Goal: Information Seeking & Learning: Check status

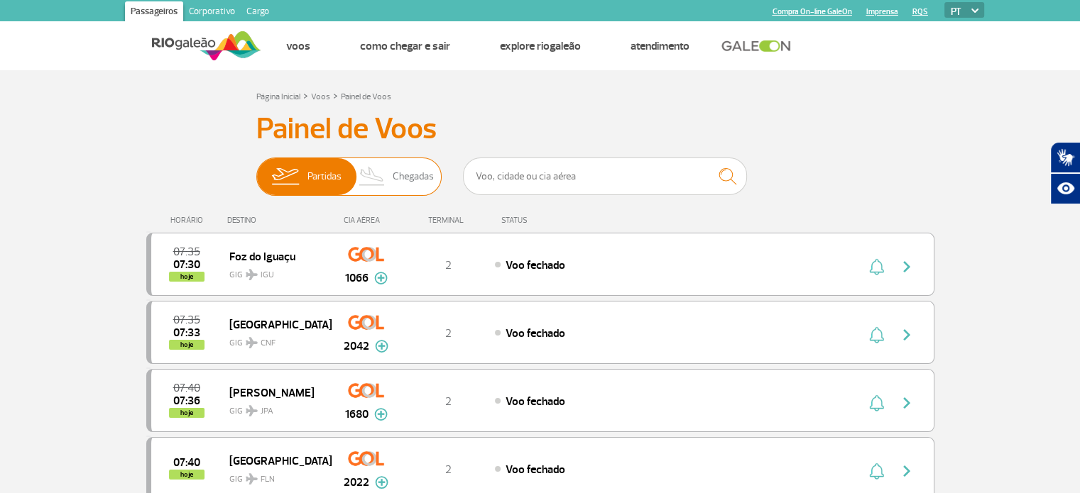
click at [410, 172] on span "Chegadas" at bounding box center [413, 176] width 41 height 37
click at [256, 170] on input "Partidas Chegadas" at bounding box center [256, 170] width 0 height 0
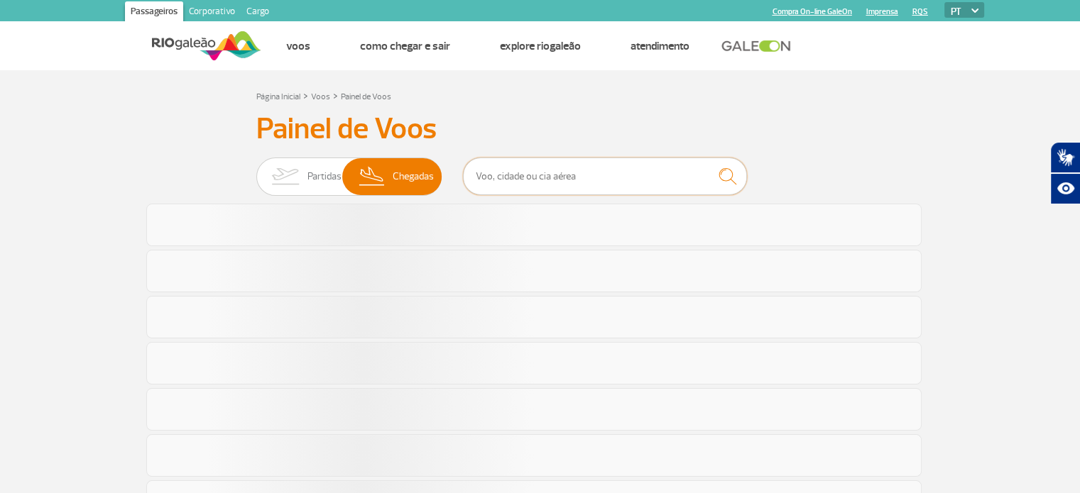
click at [493, 171] on input "text" at bounding box center [605, 177] width 284 height 38
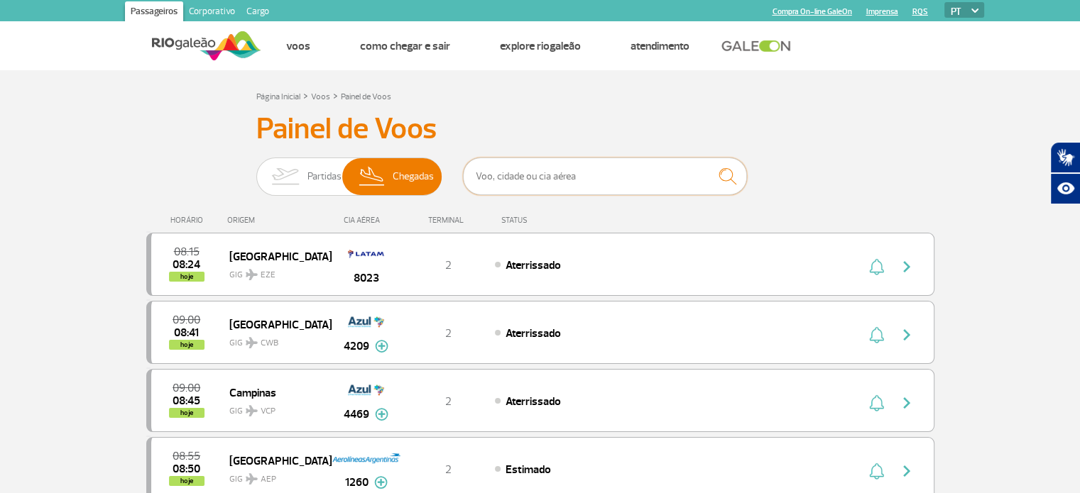
type input "[GEOGRAPHIC_DATA]"
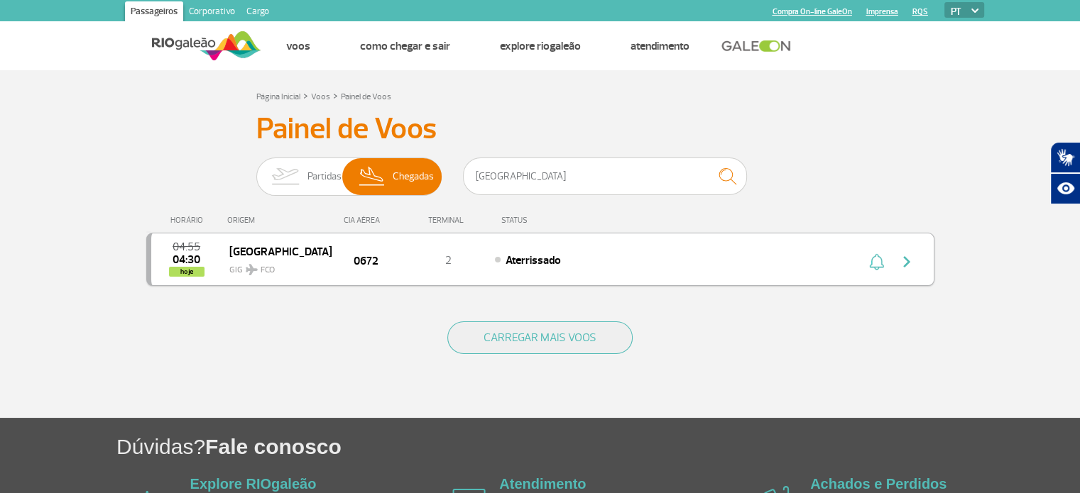
click at [193, 264] on span "04:30" at bounding box center [186, 260] width 28 height 10
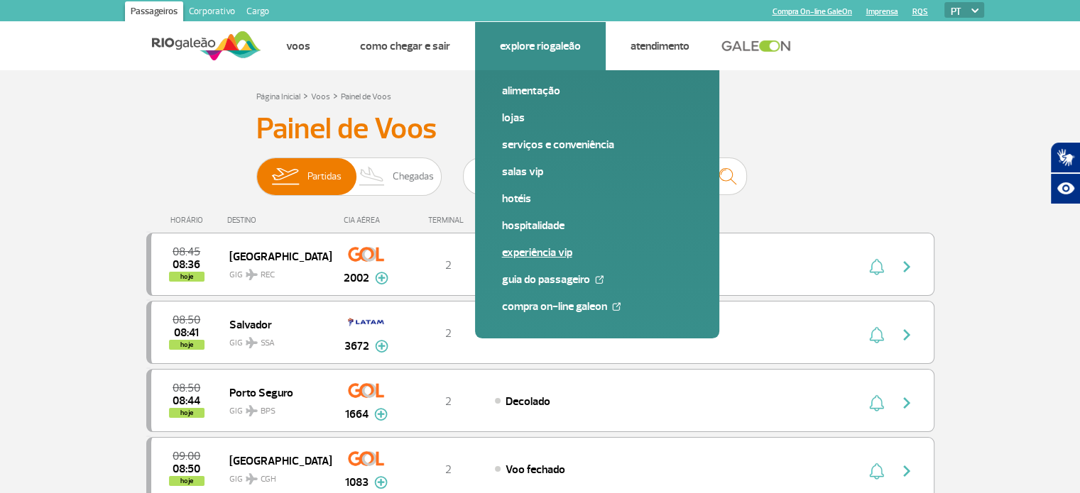
click at [548, 252] on link "Experiência VIP" at bounding box center [597, 253] width 190 height 16
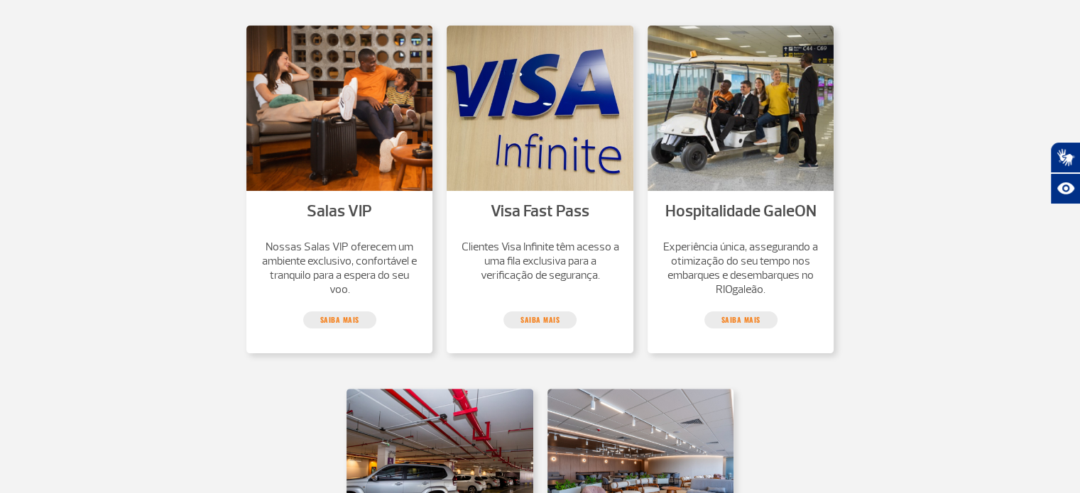
scroll to position [284, 0]
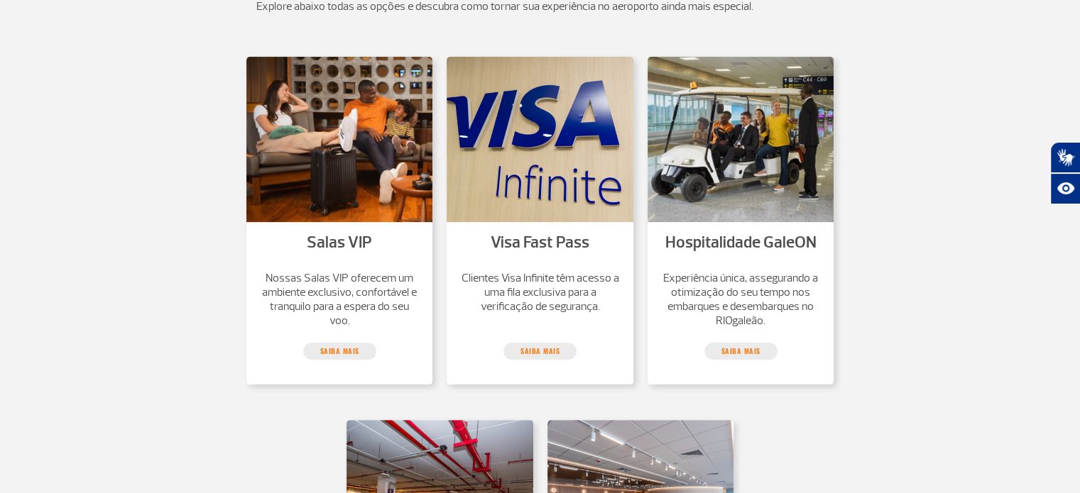
click at [344, 304] on p "Nossas Salas VIP oferecem um ambiente exclusivo, confortável e tranquilo para a…" at bounding box center [339, 299] width 158 height 57
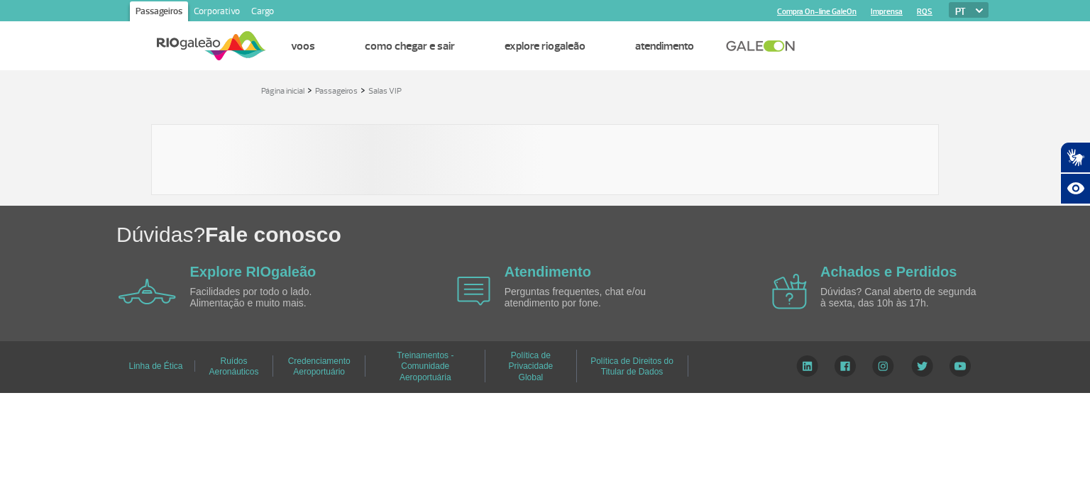
click at [360, 351] on div "Linha de Ética Ruídos Aeronáuticos Credenciamento Aeroportuário Treinamentos - …" at bounding box center [545, 367] width 1090 height 52
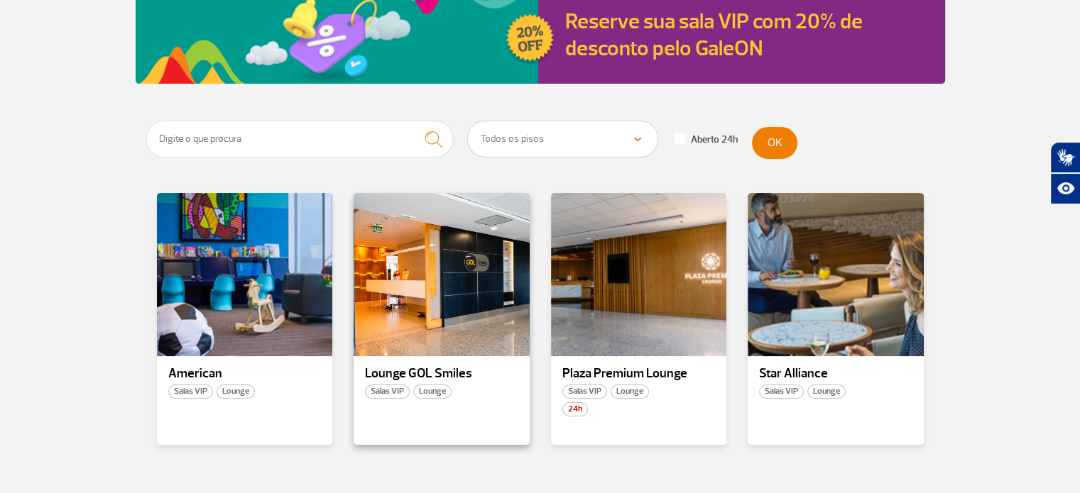
scroll to position [213, 0]
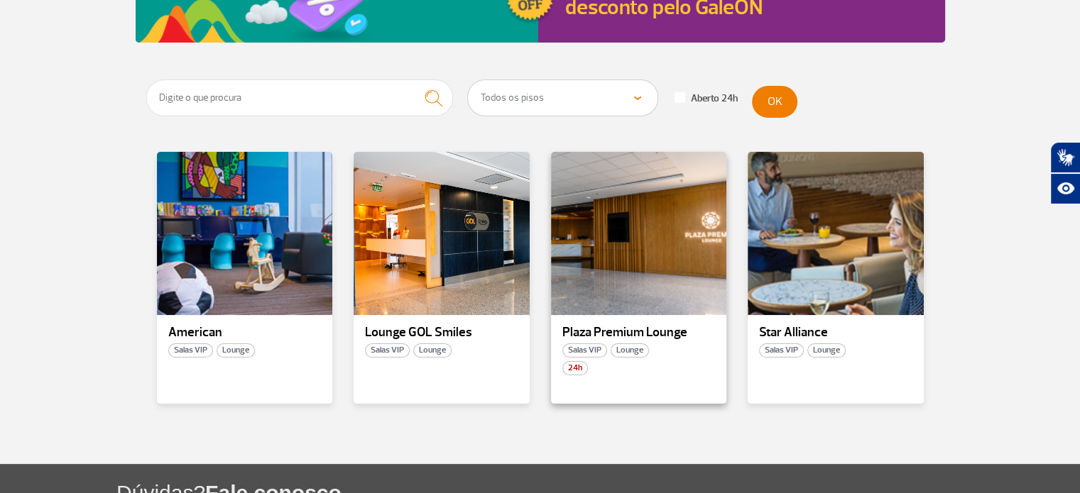
click at [633, 329] on p "Plaza Premium Lounge" at bounding box center [638, 333] width 153 height 14
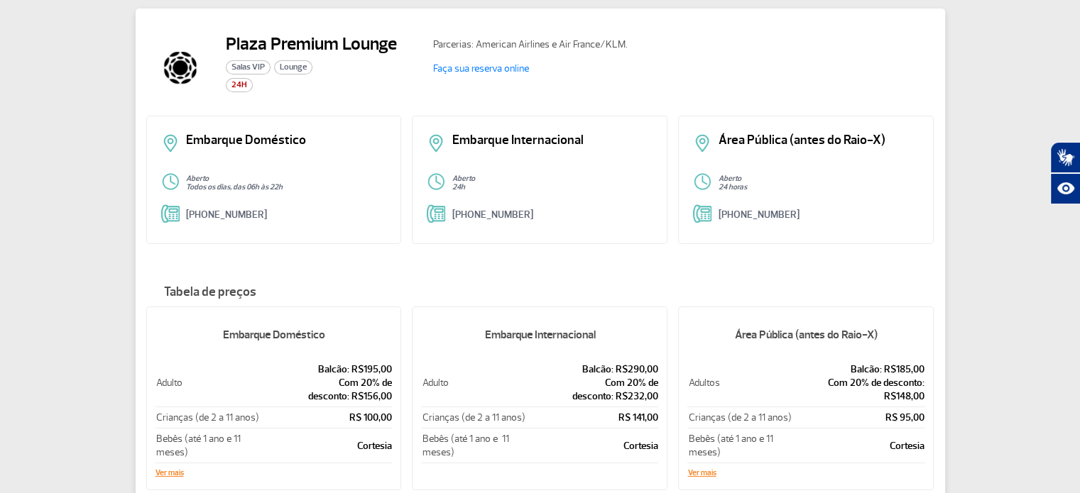
scroll to position [170, 0]
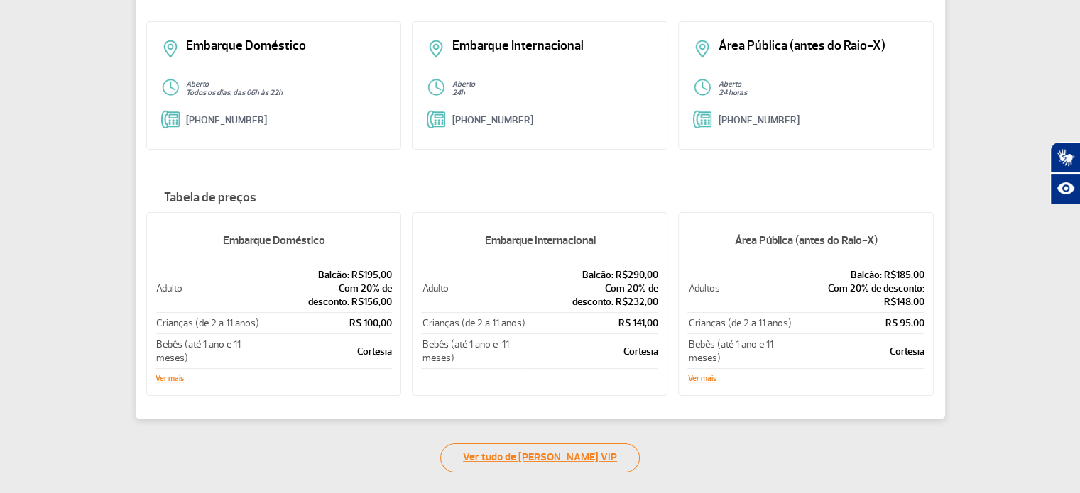
click at [571, 453] on link "Ver tudo de [PERSON_NAME] VIP" at bounding box center [539, 458] width 199 height 29
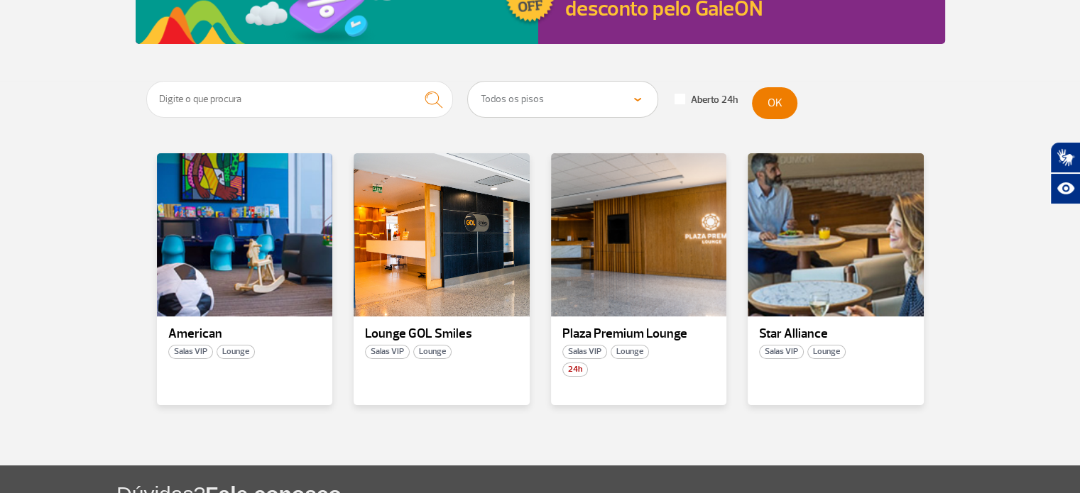
scroll to position [213, 0]
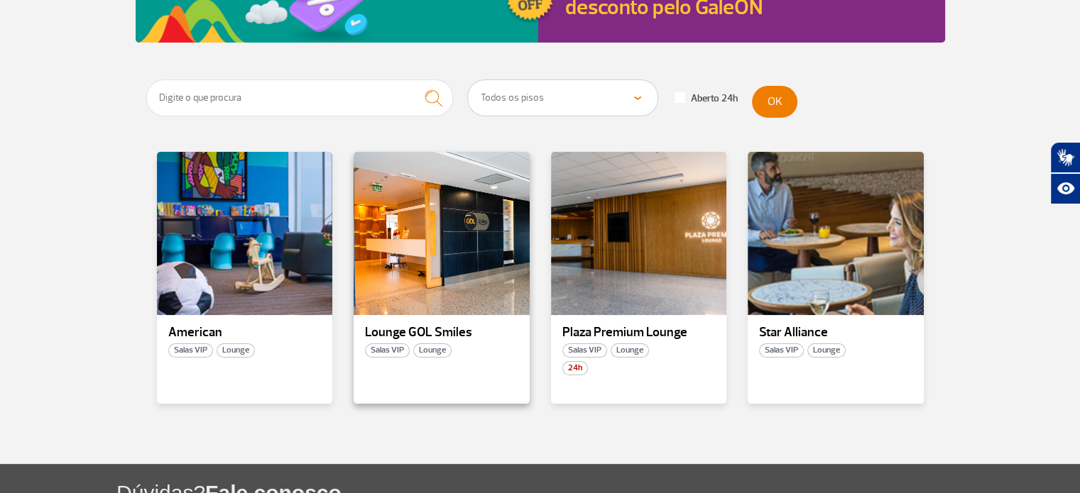
click at [427, 334] on p "Lounge GOL Smiles" at bounding box center [441, 333] width 153 height 14
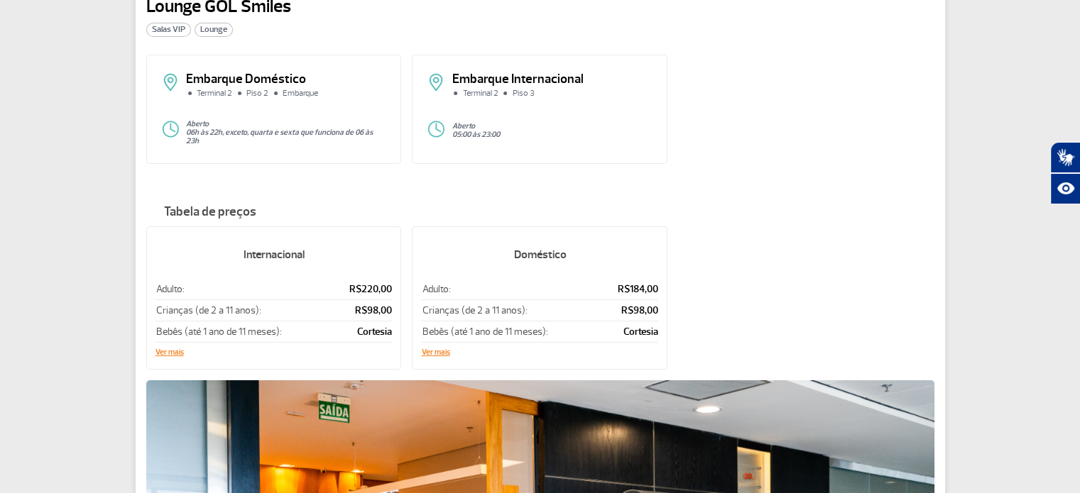
scroll to position [142, 0]
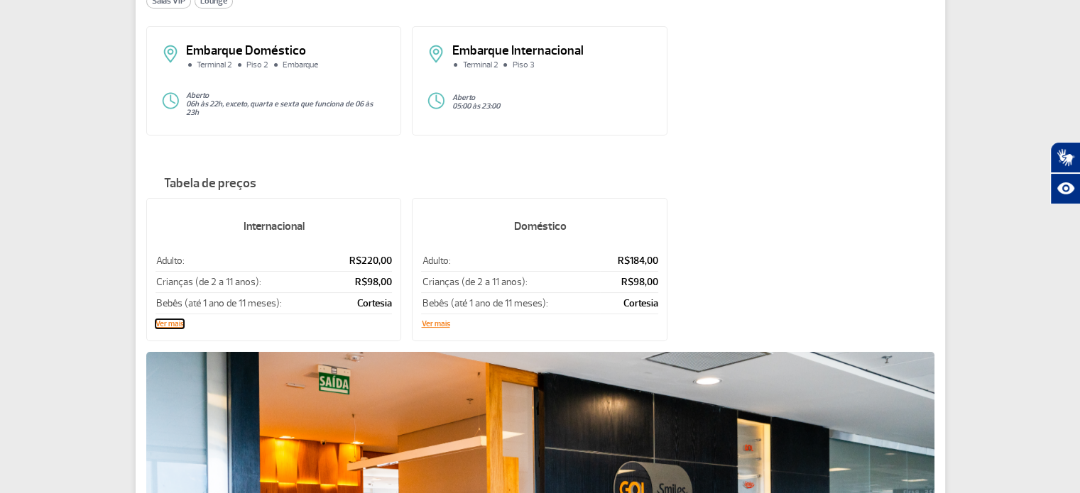
click at [168, 320] on button "Ver mais" at bounding box center [169, 324] width 28 height 9
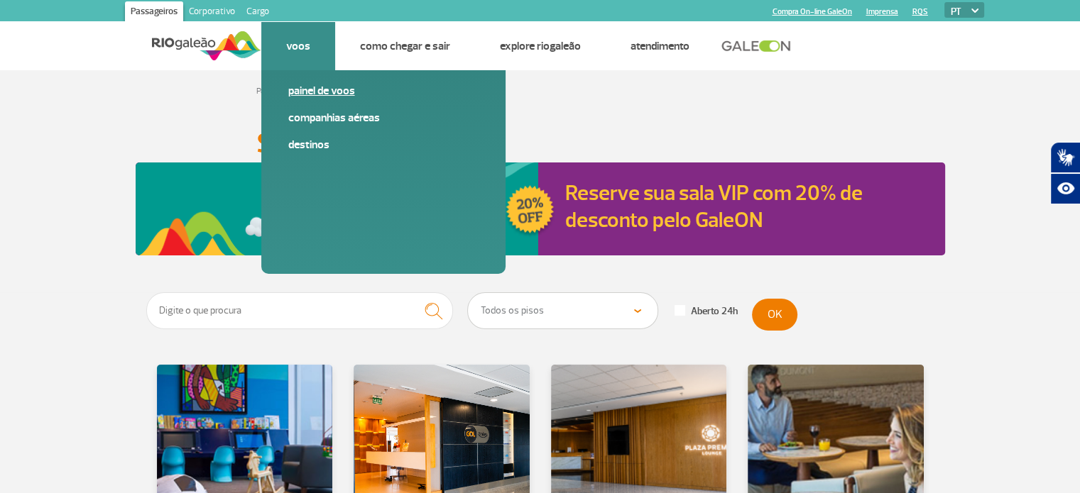
click at [305, 92] on link "Painel de voos" at bounding box center [383, 91] width 190 height 16
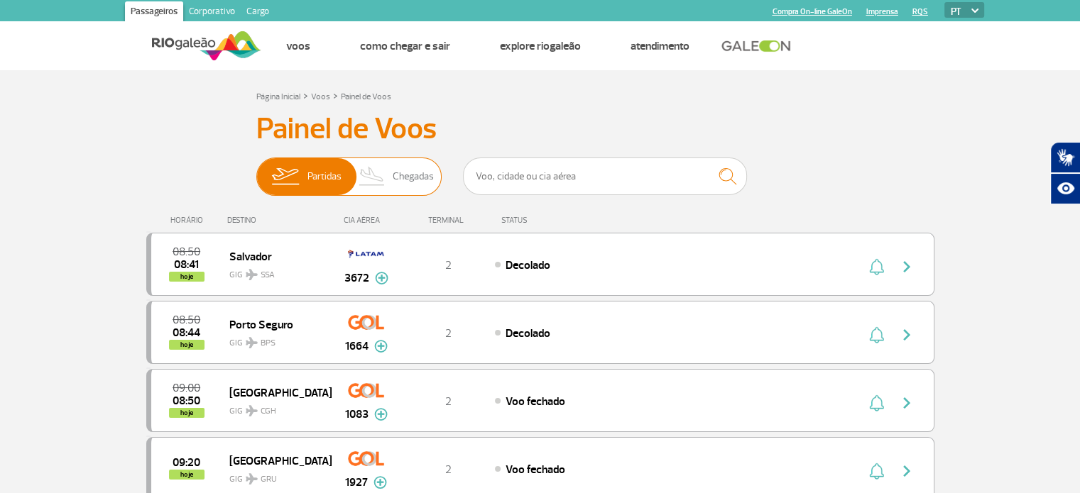
click at [422, 173] on span "Chegadas" at bounding box center [413, 176] width 41 height 37
click at [256, 170] on input "Partidas Chegadas" at bounding box center [256, 170] width 0 height 0
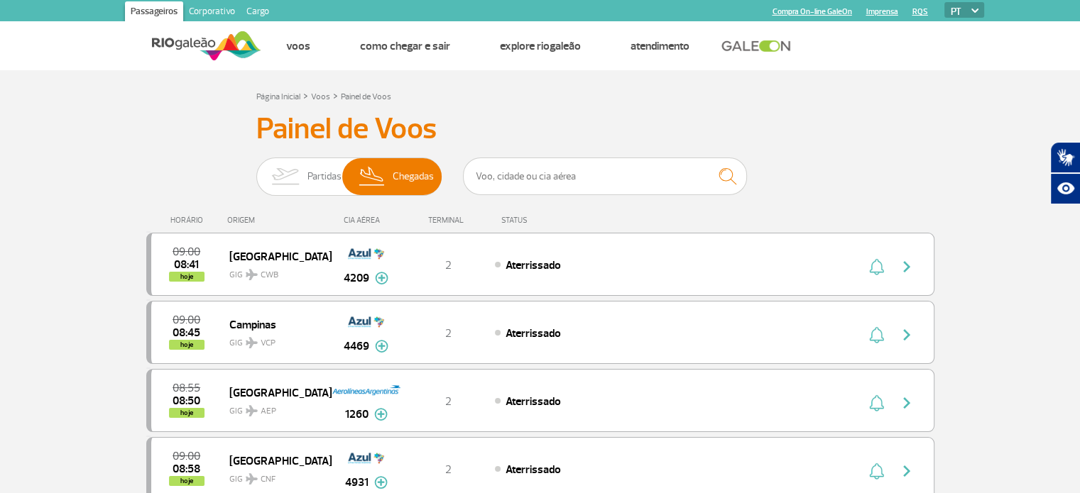
click at [217, 8] on link "Corporativo" at bounding box center [211, 12] width 57 height 23
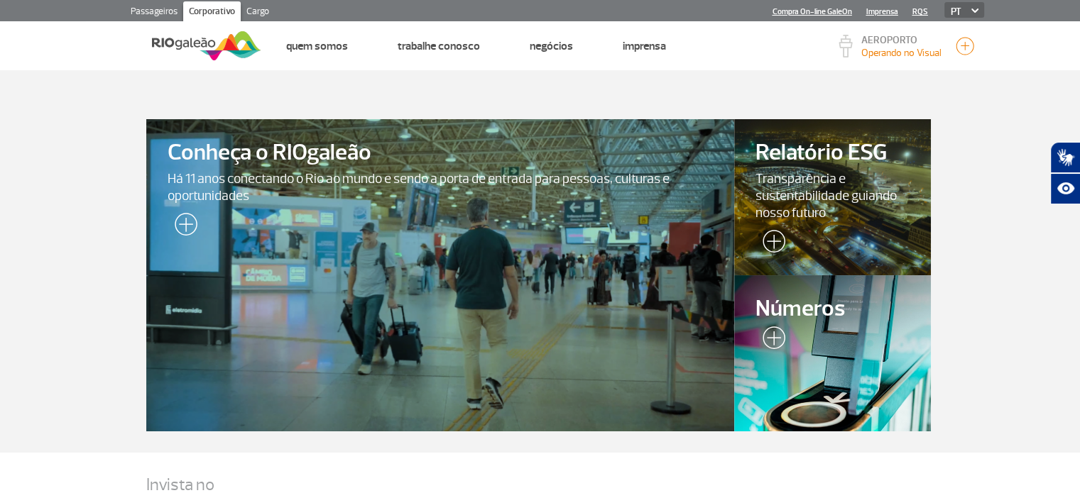
click at [259, 13] on link "Cargo" at bounding box center [258, 12] width 34 height 23
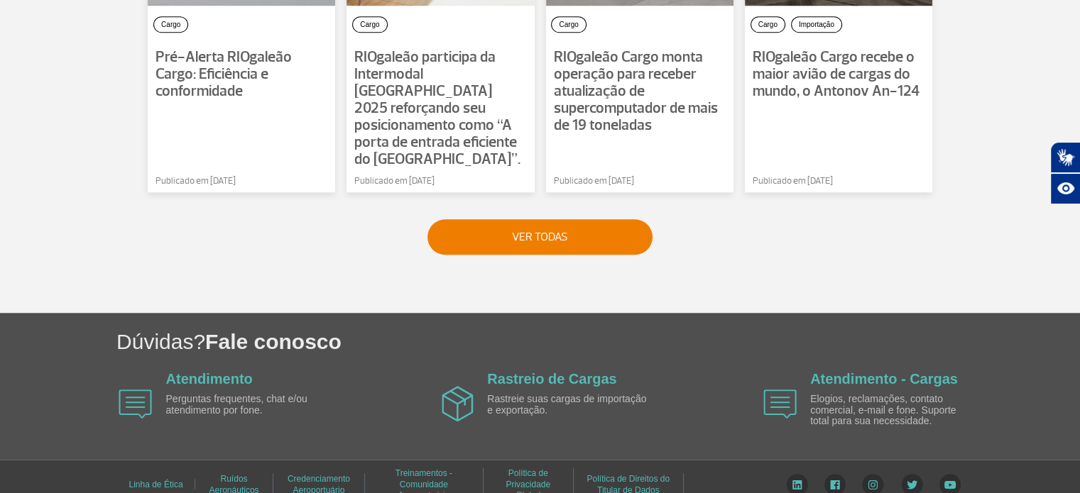
scroll to position [1223, 0]
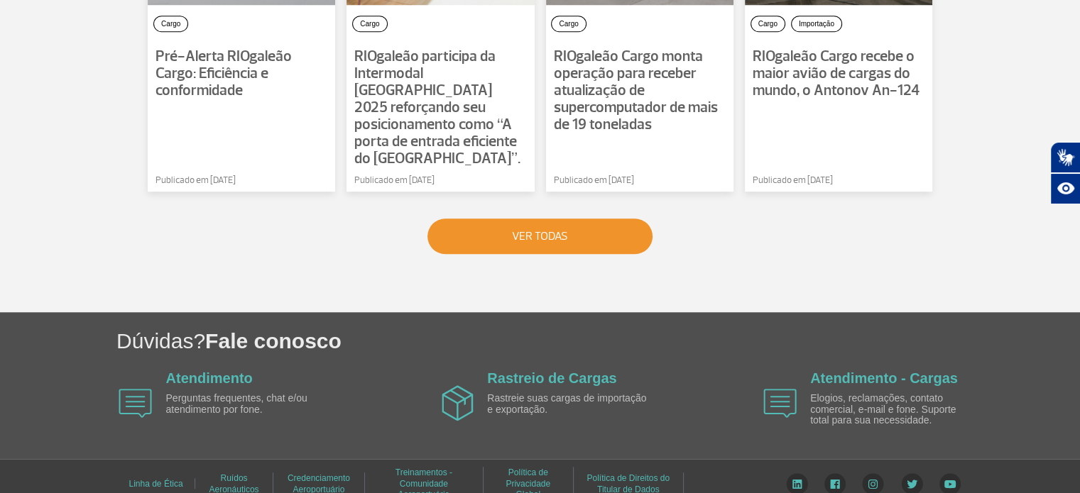
click at [588, 231] on button "VER TODAS" at bounding box center [539, 236] width 225 height 35
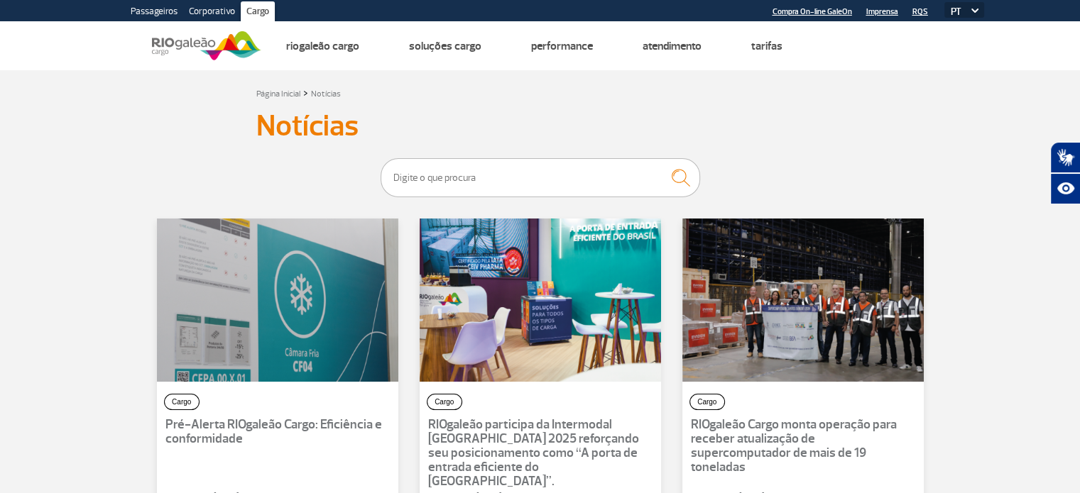
click at [164, 9] on link "Passageiros" at bounding box center [154, 12] width 58 height 23
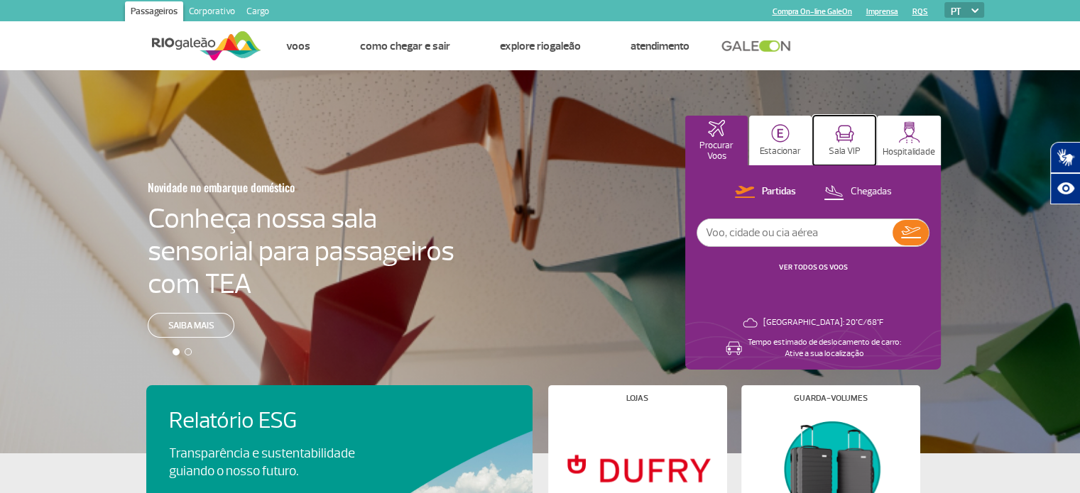
click at [840, 140] on img at bounding box center [844, 134] width 19 height 18
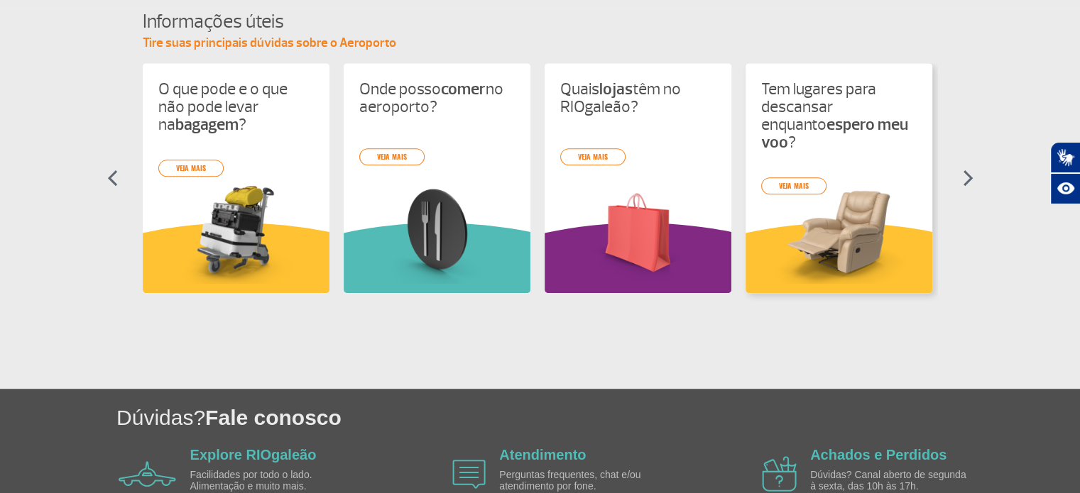
scroll to position [639, 0]
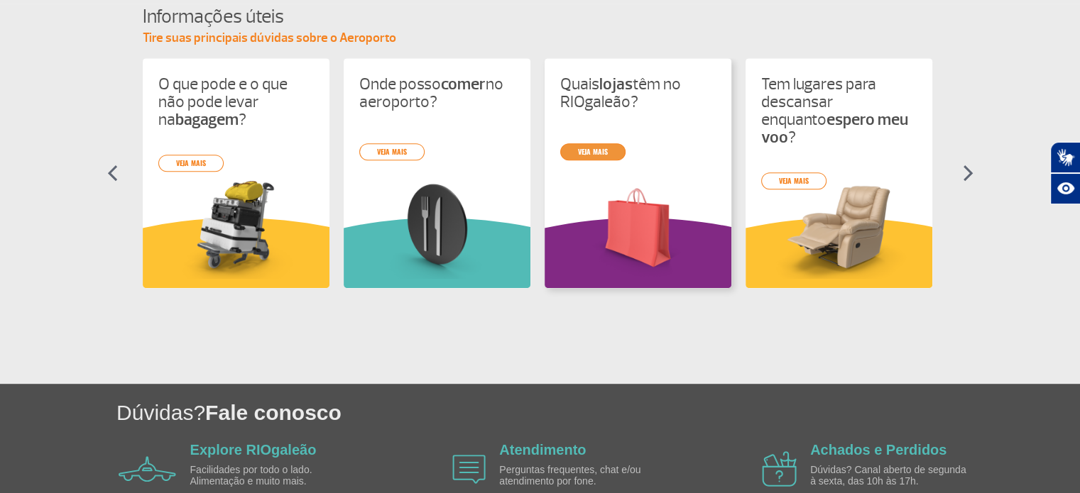
click at [599, 150] on link "veja mais" at bounding box center [592, 151] width 65 height 17
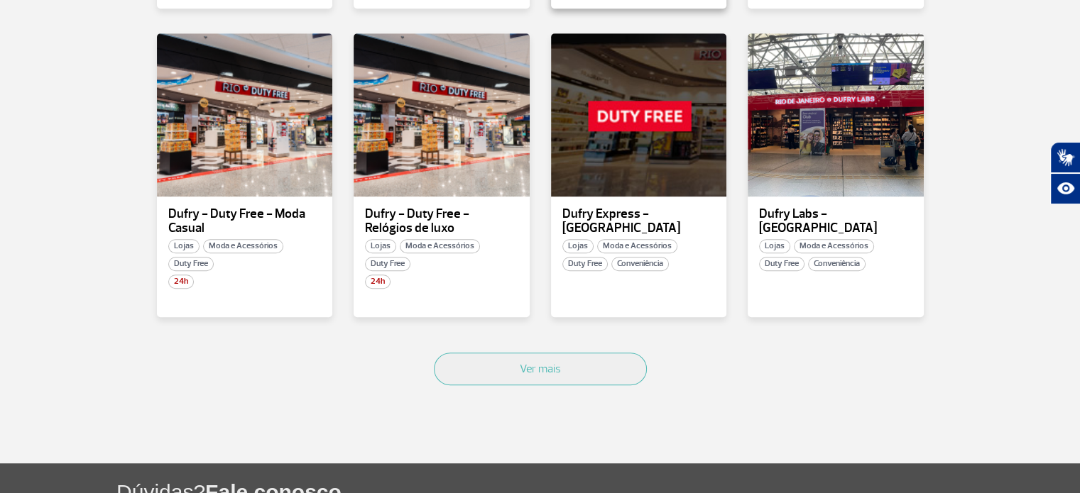
scroll to position [923, 0]
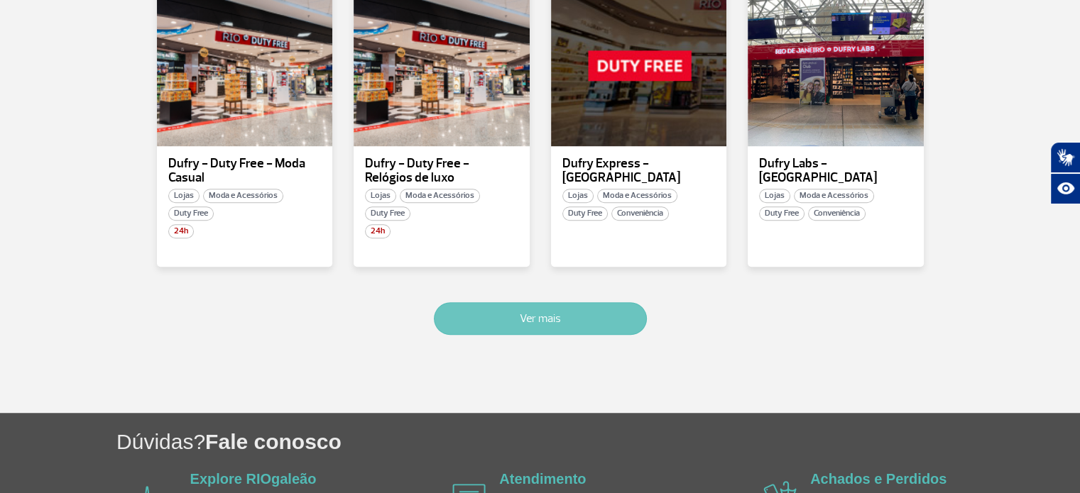
click at [586, 323] on button "Ver mais" at bounding box center [540, 318] width 213 height 33
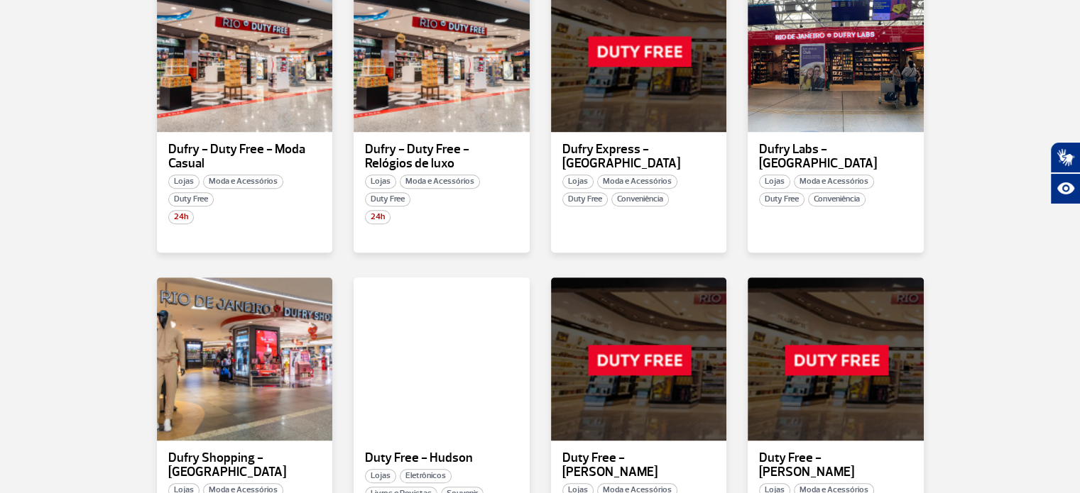
scroll to position [1824, 0]
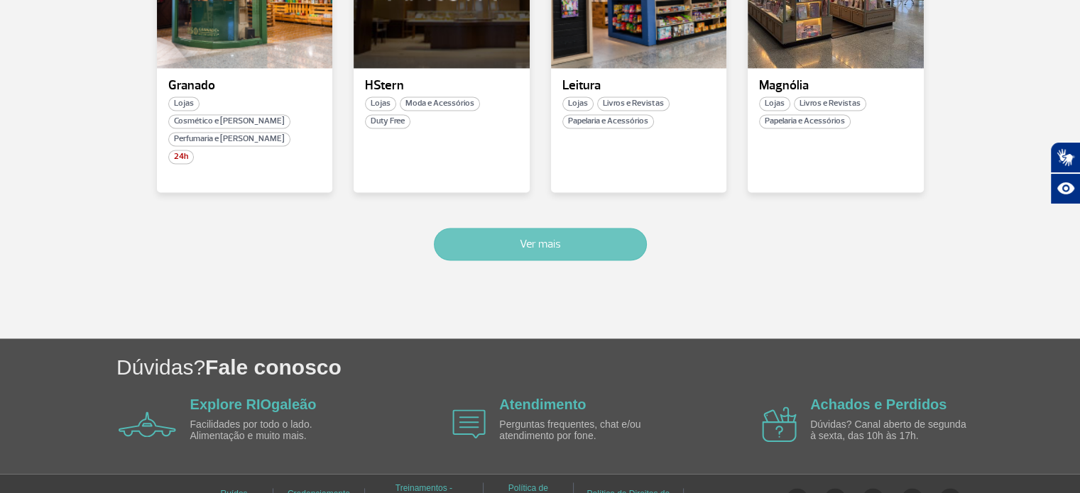
click at [581, 228] on button "Ver mais" at bounding box center [540, 244] width 213 height 33
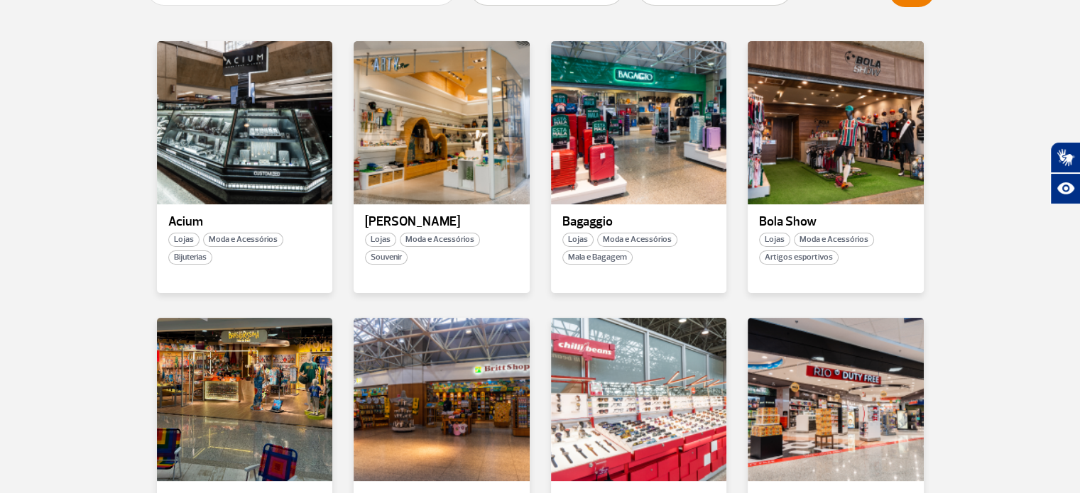
scroll to position [142, 0]
